Goal: Task Accomplishment & Management: Manage account settings

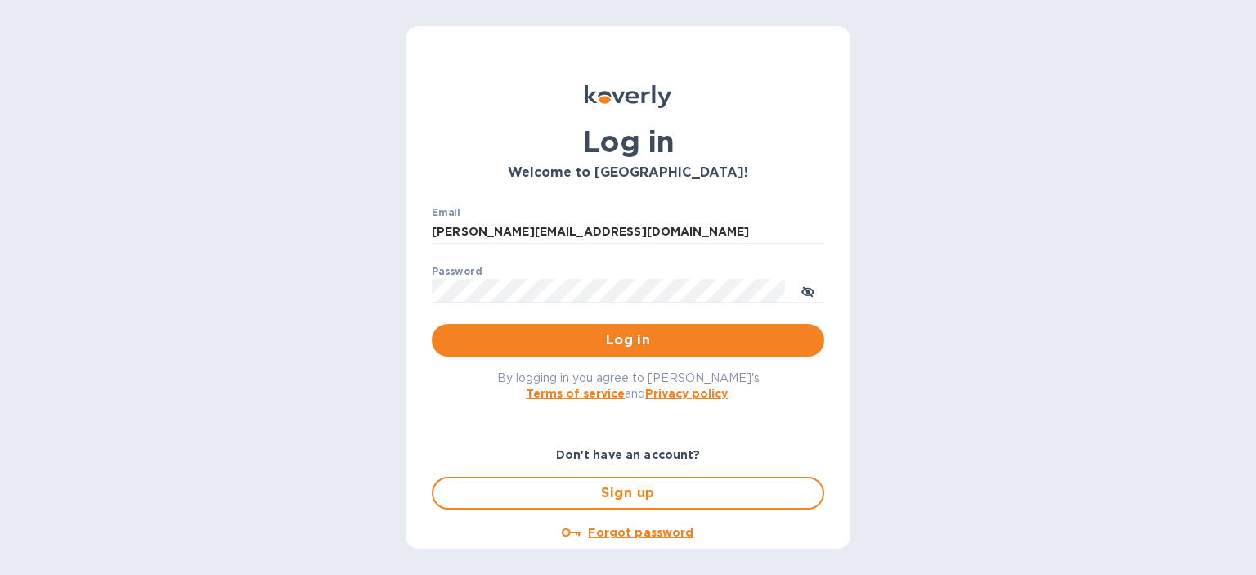
click at [42, 372] on div "Log in Welcome to [GEOGRAPHIC_DATA]! Email [PERSON_NAME][EMAIL_ADDRESS][DOMAIN_…" at bounding box center [628, 287] width 1256 height 575
click at [500, 337] on span "Log in" at bounding box center [628, 340] width 366 height 20
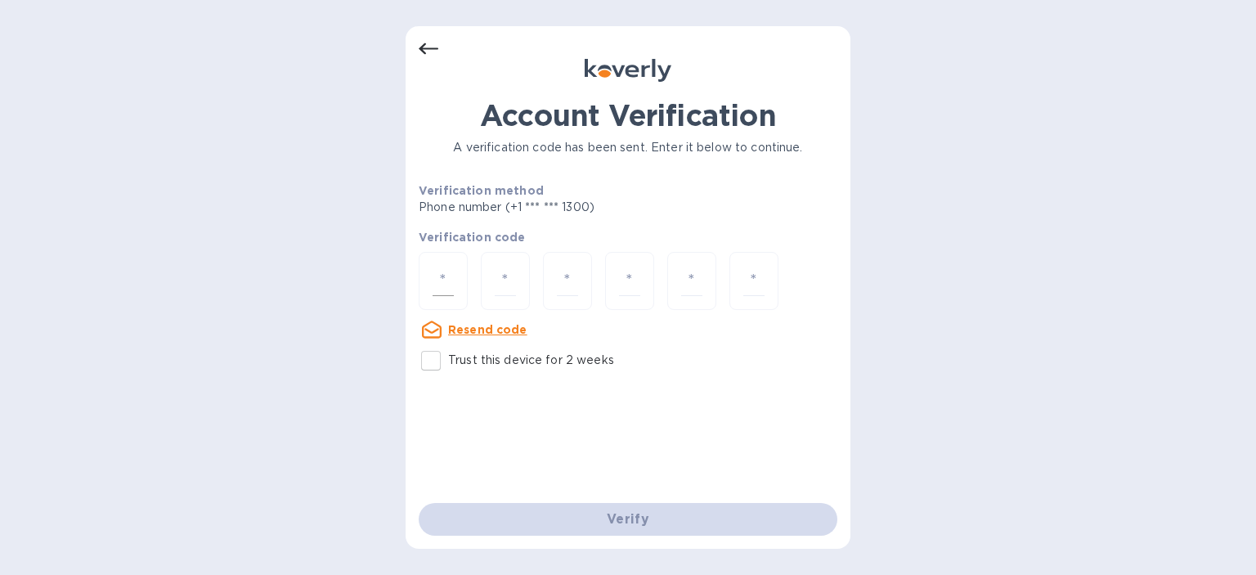
click at [433, 293] on input "number" at bounding box center [443, 281] width 21 height 30
type input "7"
type input "2"
type input "7"
type input "3"
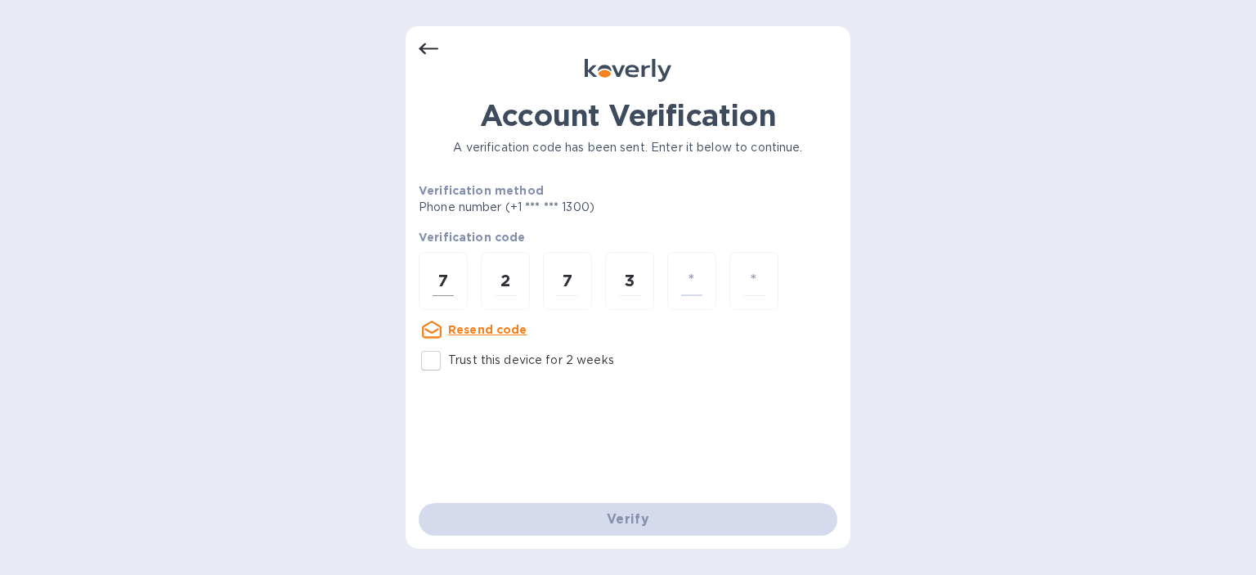
type input "5"
type input "9"
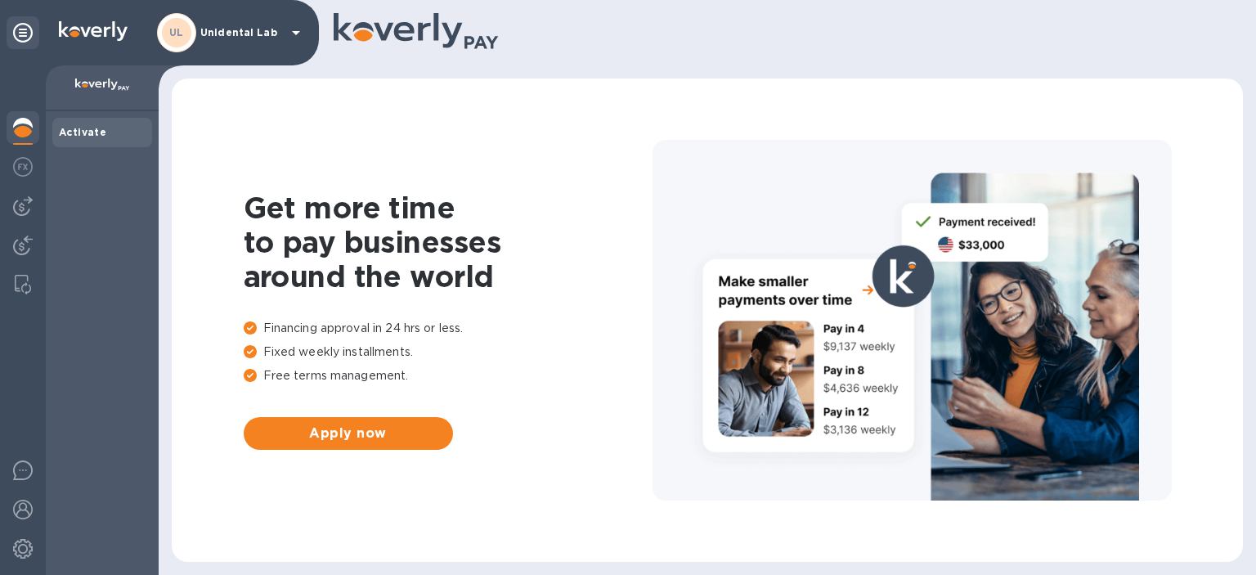
click at [210, 39] on div "UL Unidental Lab" at bounding box center [231, 32] width 149 height 39
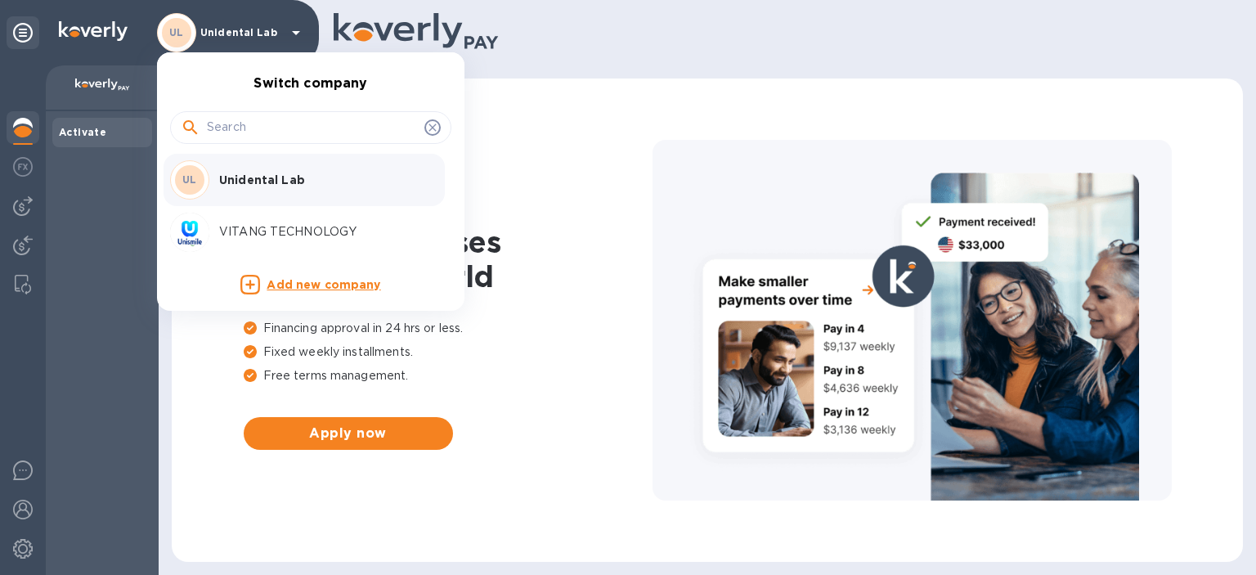
click at [280, 228] on p "VITANG TECHNOLOGY" at bounding box center [322, 231] width 206 height 17
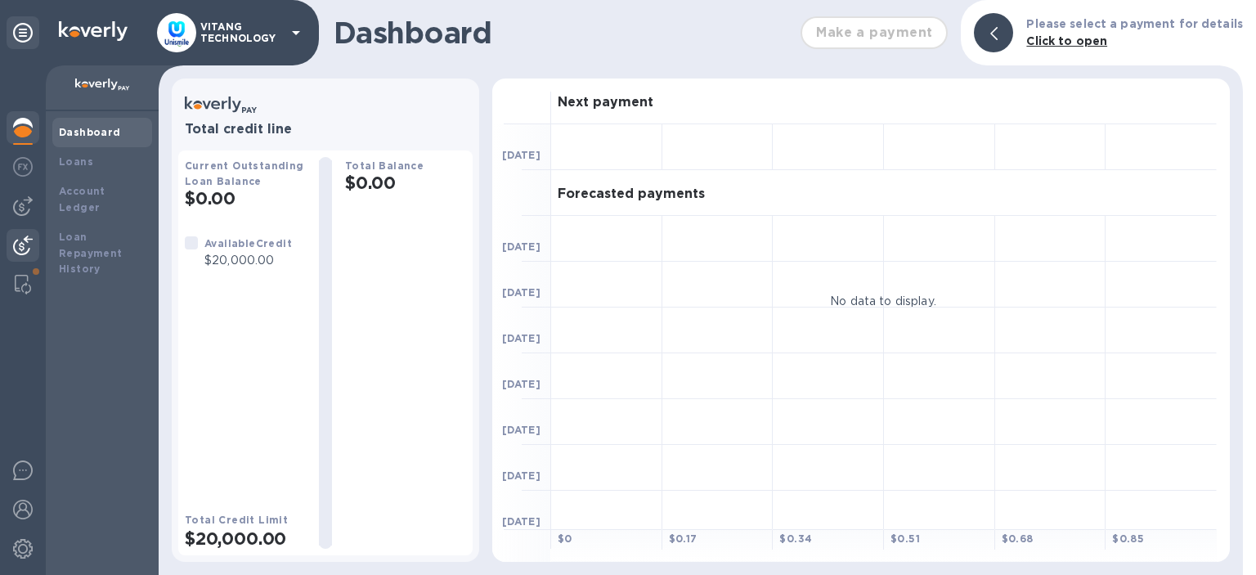
click at [24, 245] on img at bounding box center [23, 245] width 20 height 20
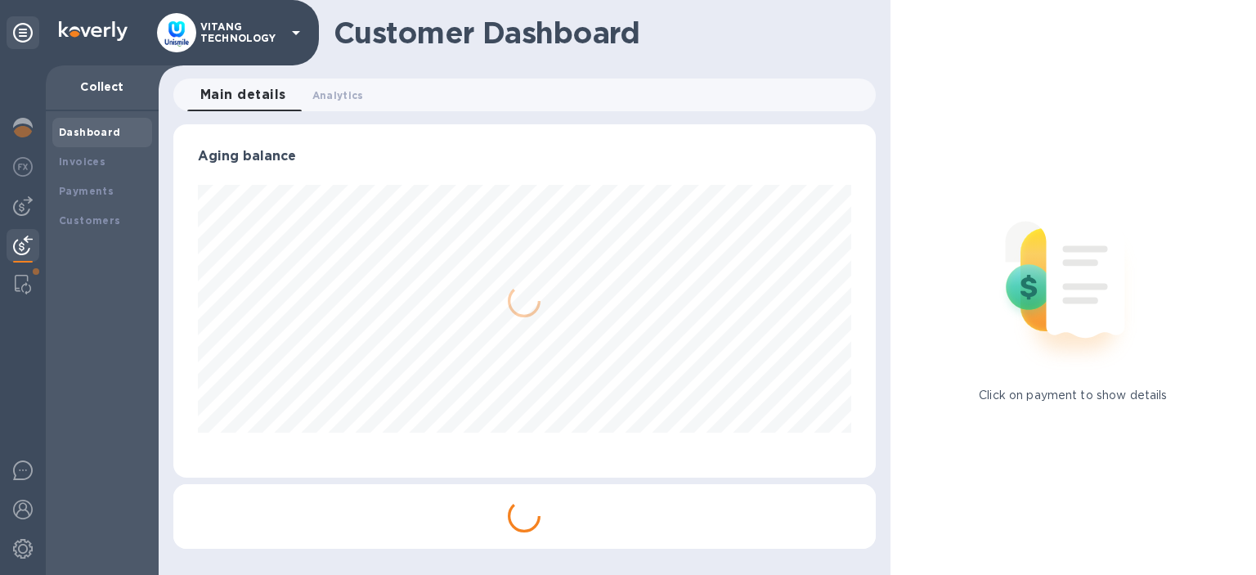
scroll to position [353, 702]
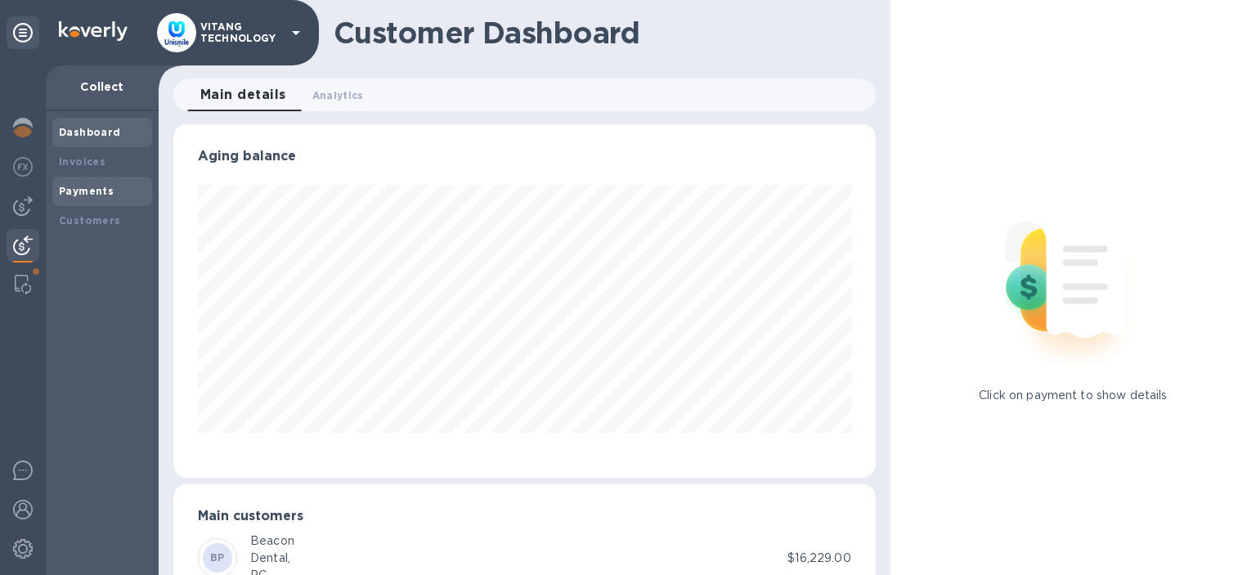
click at [74, 199] on div "Payments" at bounding box center [102, 191] width 87 height 16
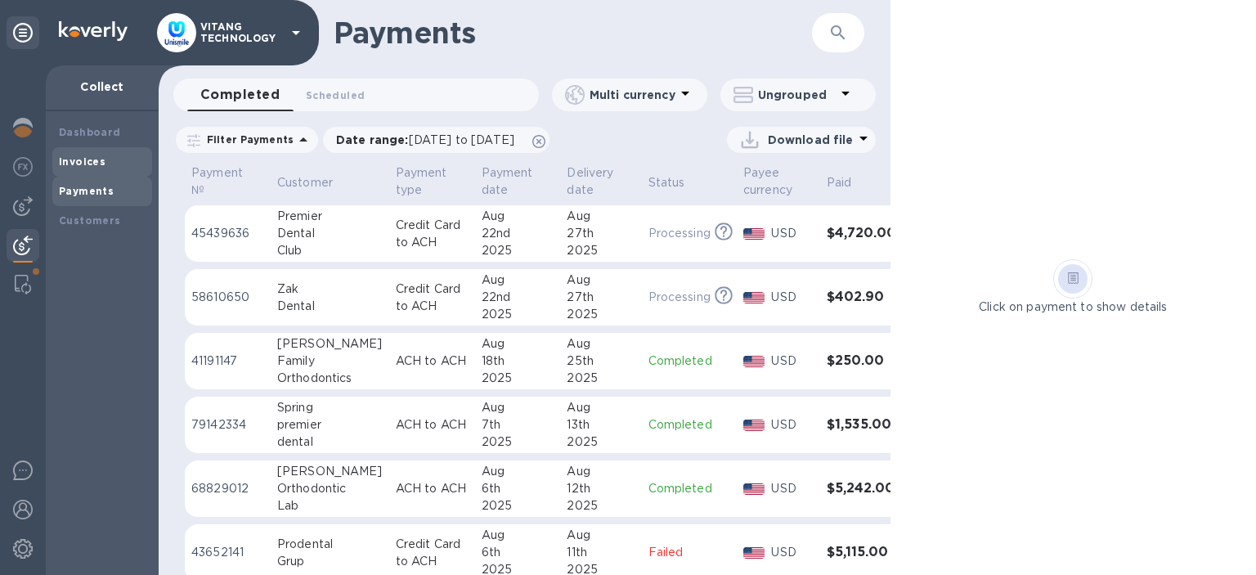
click at [80, 164] on b "Invoices" at bounding box center [82, 161] width 47 height 12
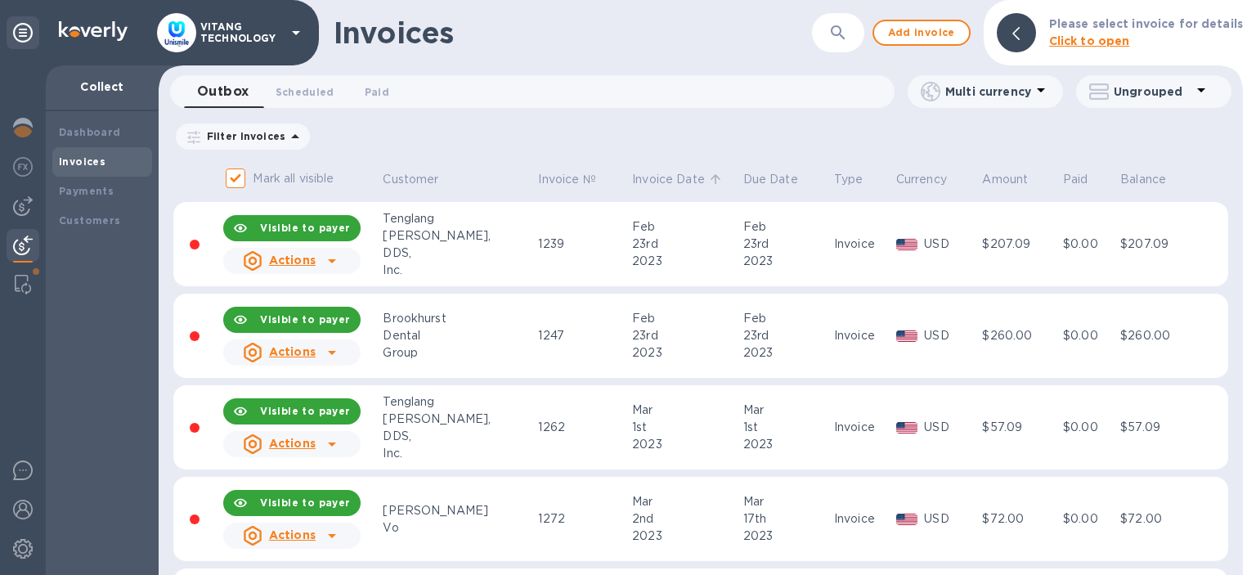
click at [632, 179] on p "Invoice Date" at bounding box center [668, 179] width 73 height 17
click at [632, 178] on p "Invoice Date" at bounding box center [668, 179] width 73 height 17
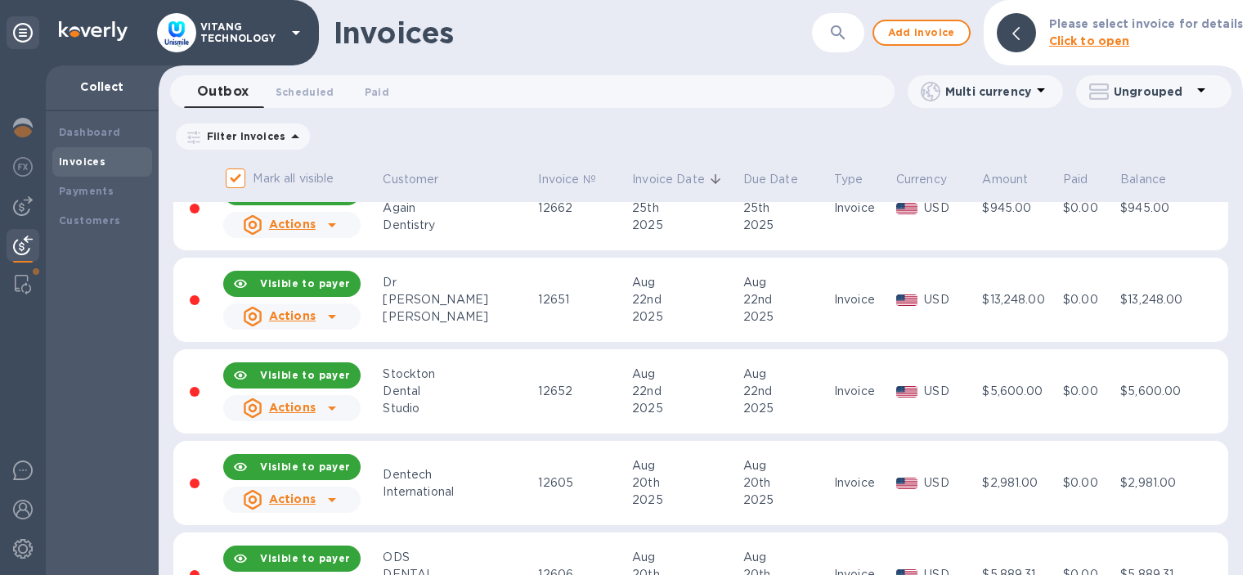
scroll to position [582, 0]
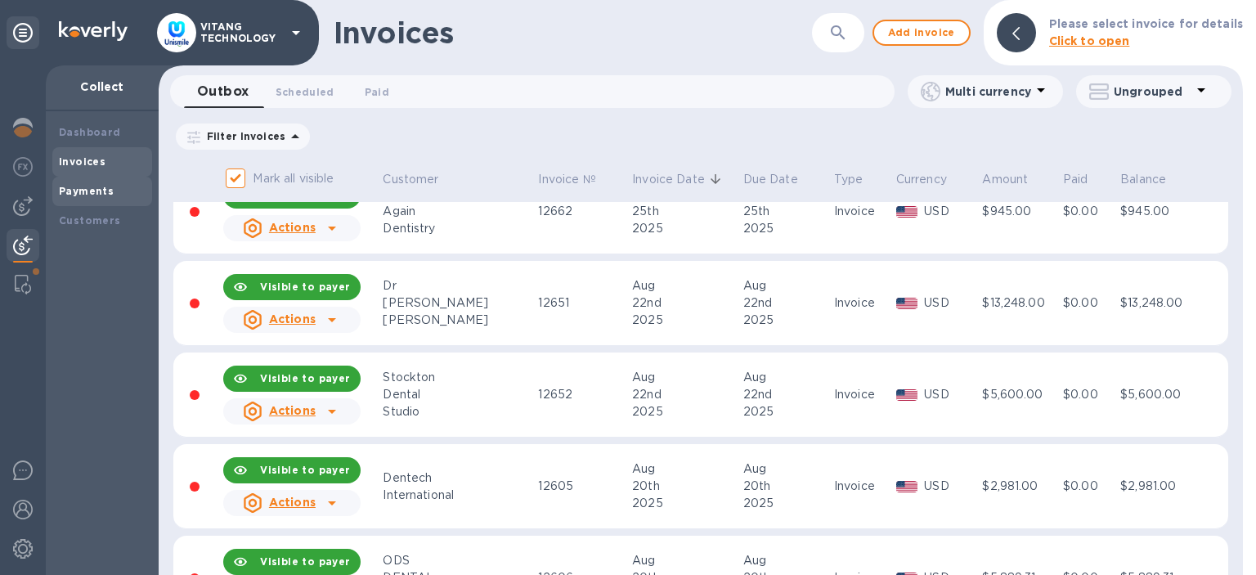
click at [94, 199] on div "Payments" at bounding box center [102, 191] width 100 height 29
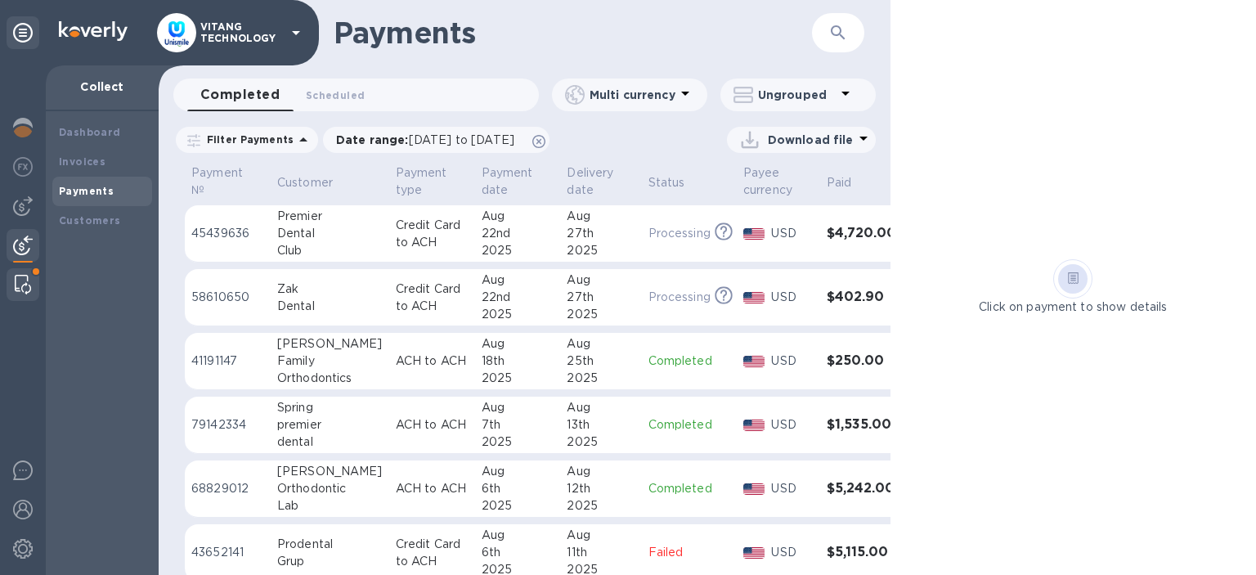
click at [15, 289] on div at bounding box center [22, 284] width 29 height 33
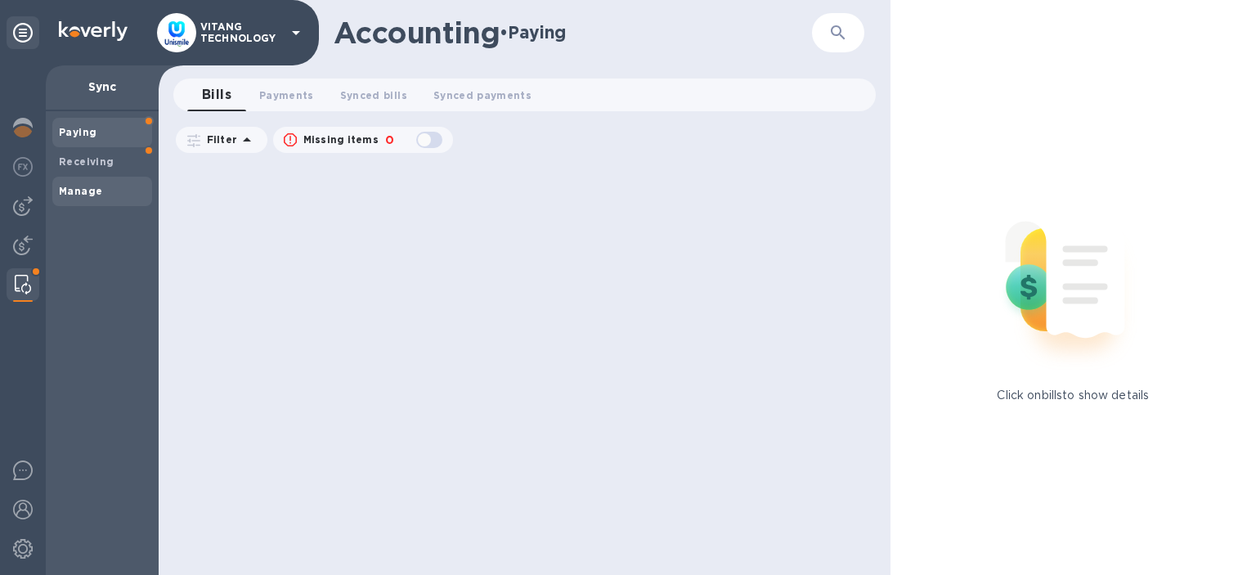
click at [96, 180] on div "Manage" at bounding box center [102, 191] width 100 height 29
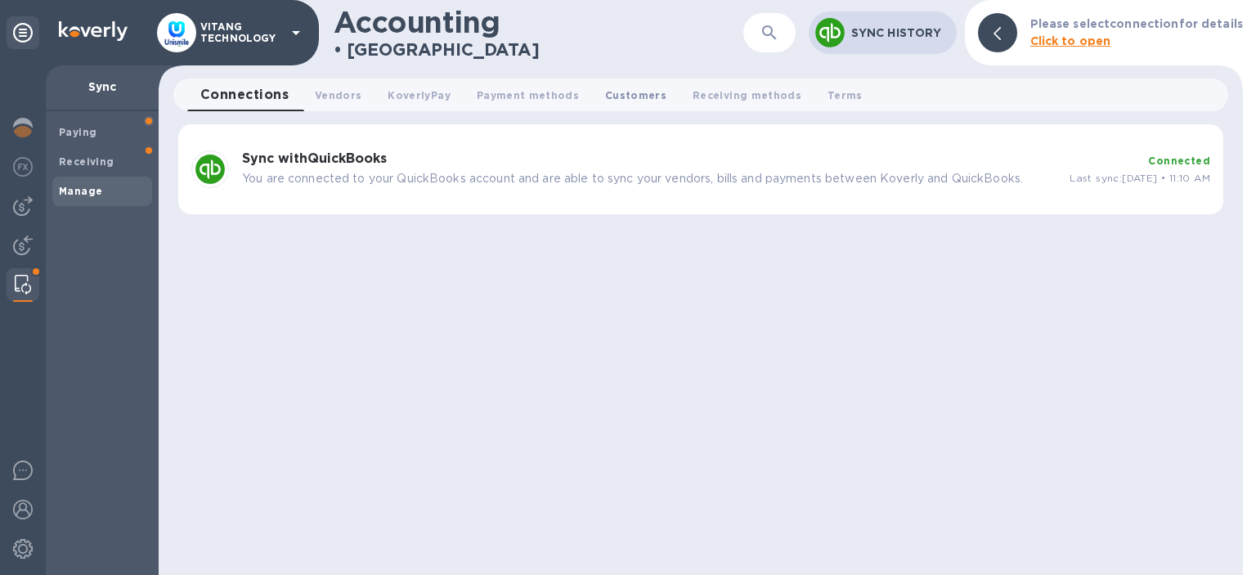
click at [618, 93] on span "Customers 0" at bounding box center [635, 95] width 61 height 17
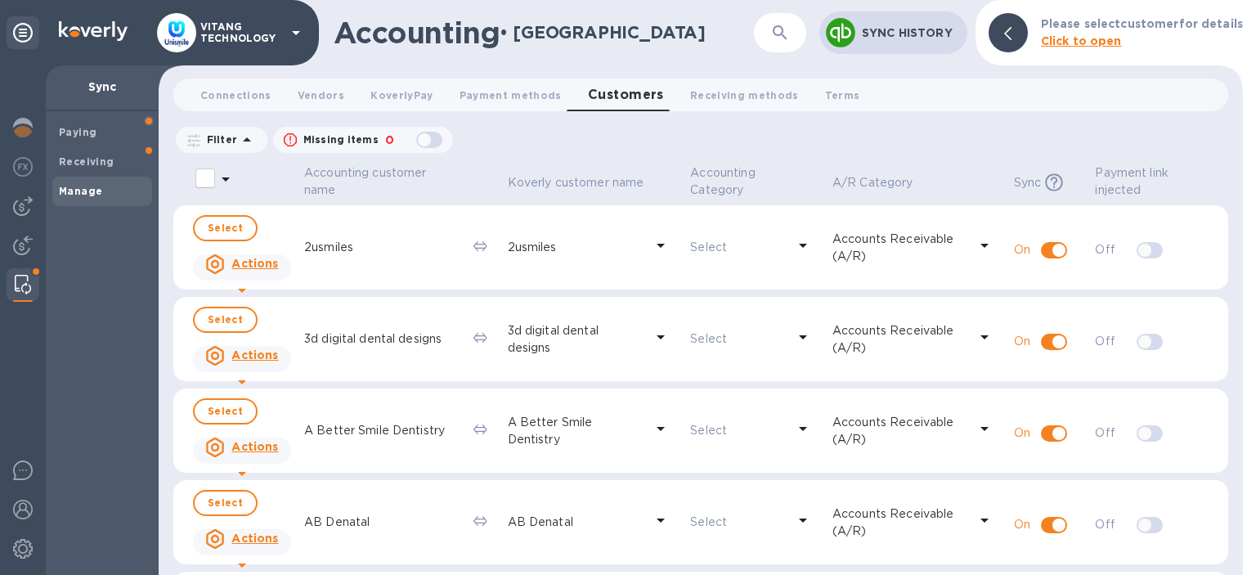
click at [430, 140] on div "button" at bounding box center [429, 139] width 33 height 23
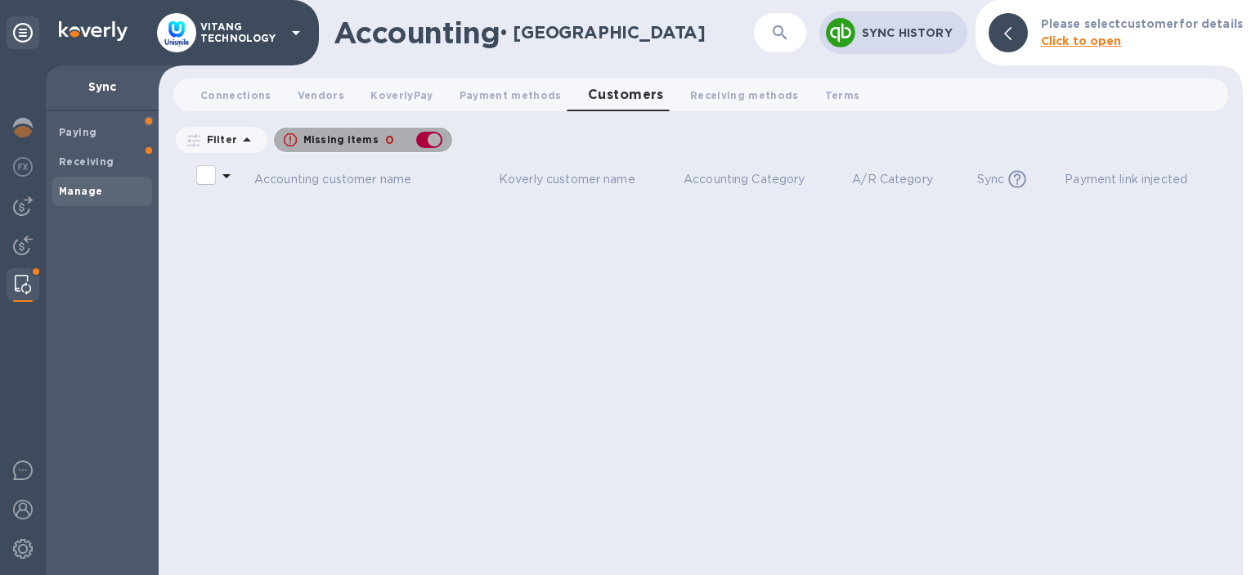
click at [430, 140] on div "button" at bounding box center [429, 139] width 33 height 23
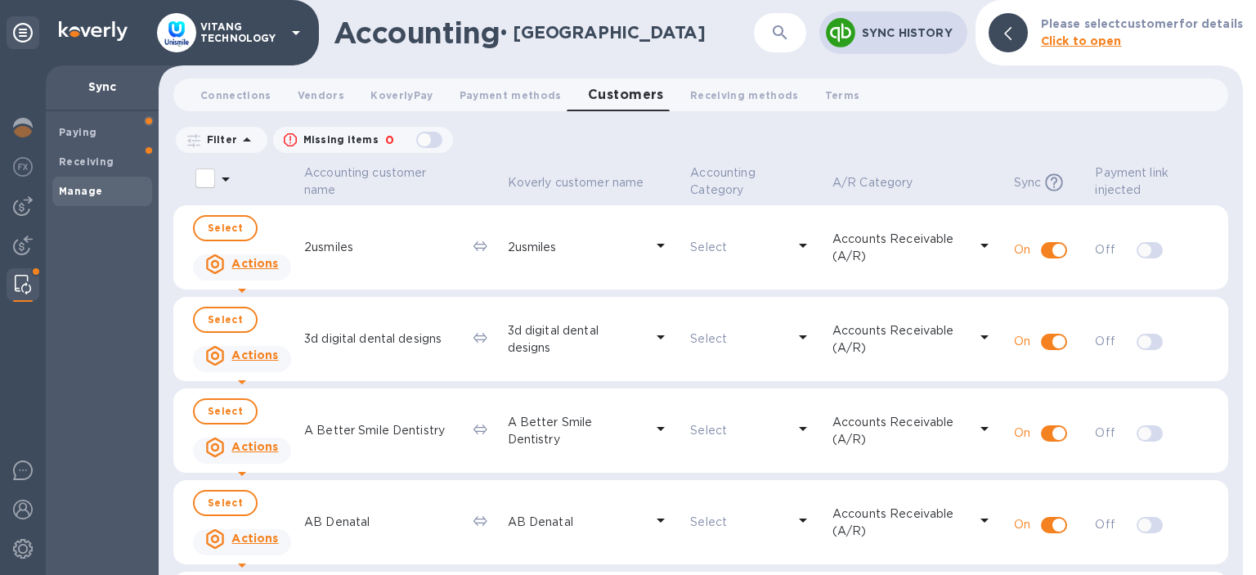
click at [433, 141] on div "button" at bounding box center [429, 139] width 33 height 23
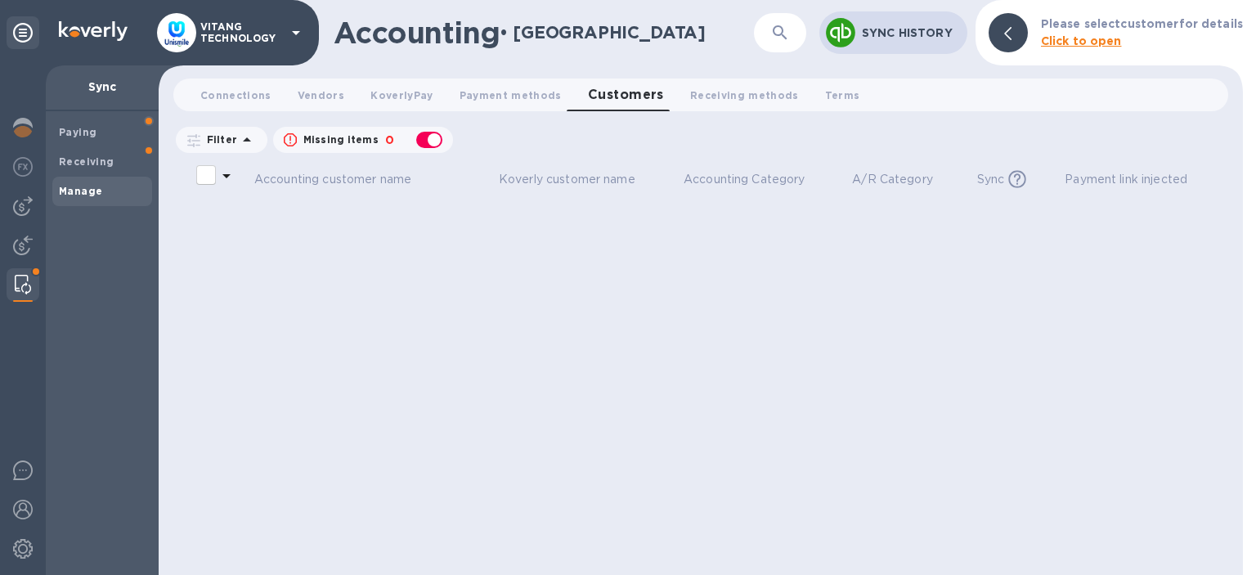
click at [433, 141] on div "button" at bounding box center [429, 139] width 33 height 23
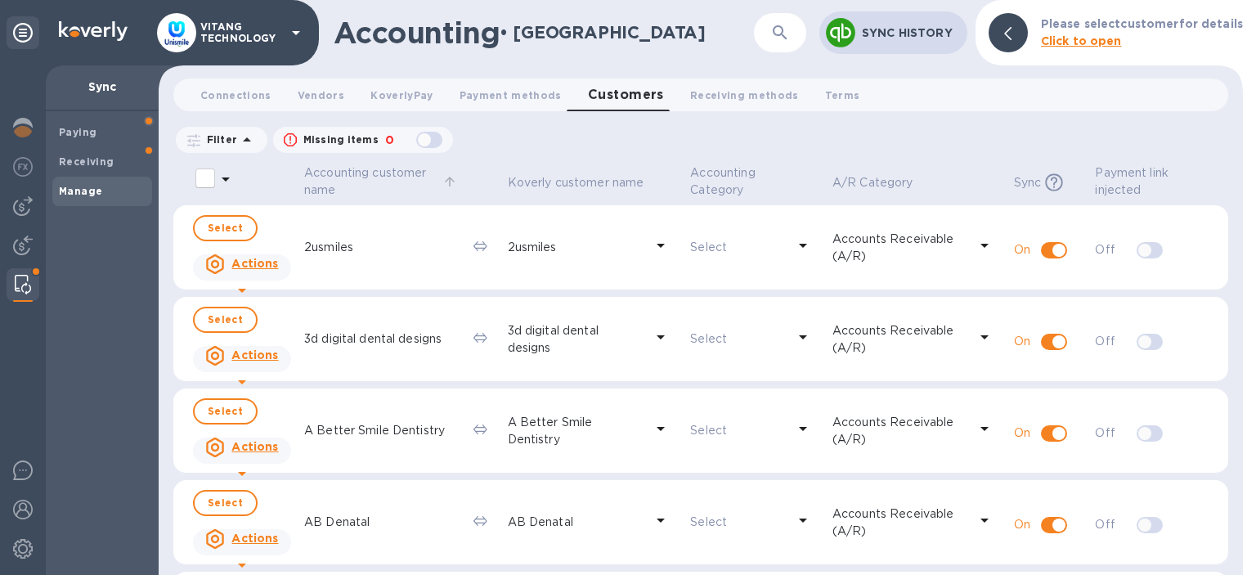
click at [345, 185] on p "Accounting customer name" at bounding box center [371, 181] width 135 height 34
click at [433, 148] on div "button" at bounding box center [429, 139] width 33 height 23
checkbox input "true"
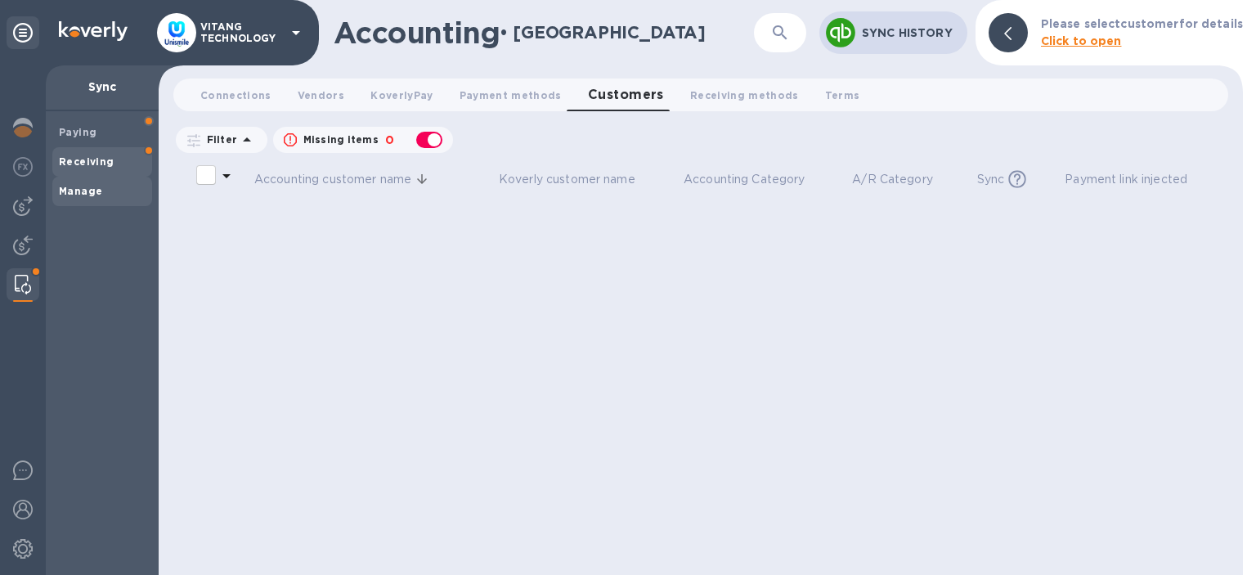
click at [104, 153] on div "Receiving" at bounding box center [102, 161] width 100 height 29
